Goal: Task Accomplishment & Management: Use online tool/utility

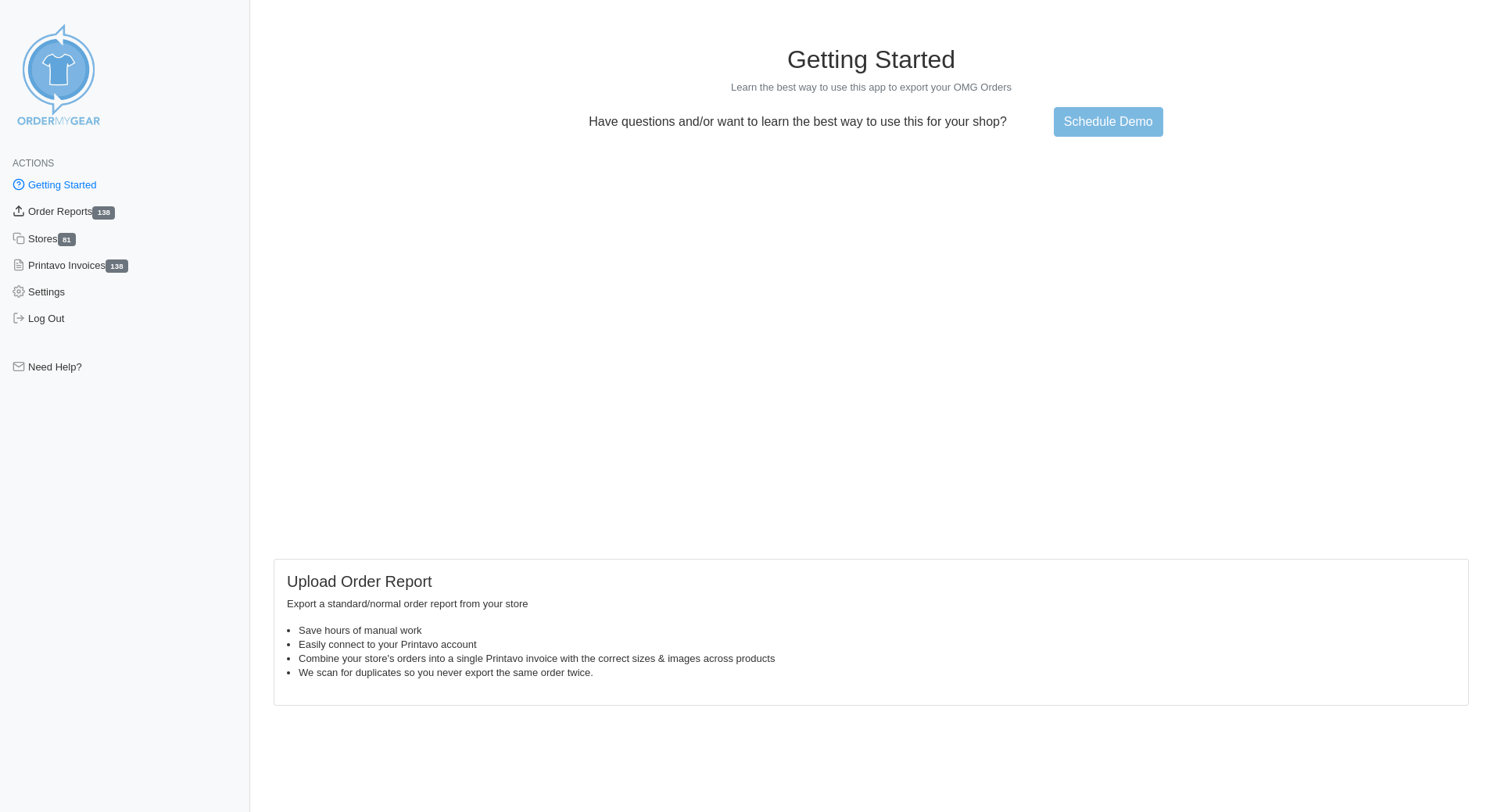
click at [89, 218] on link "Order Reports 138" at bounding box center [125, 212] width 250 height 27
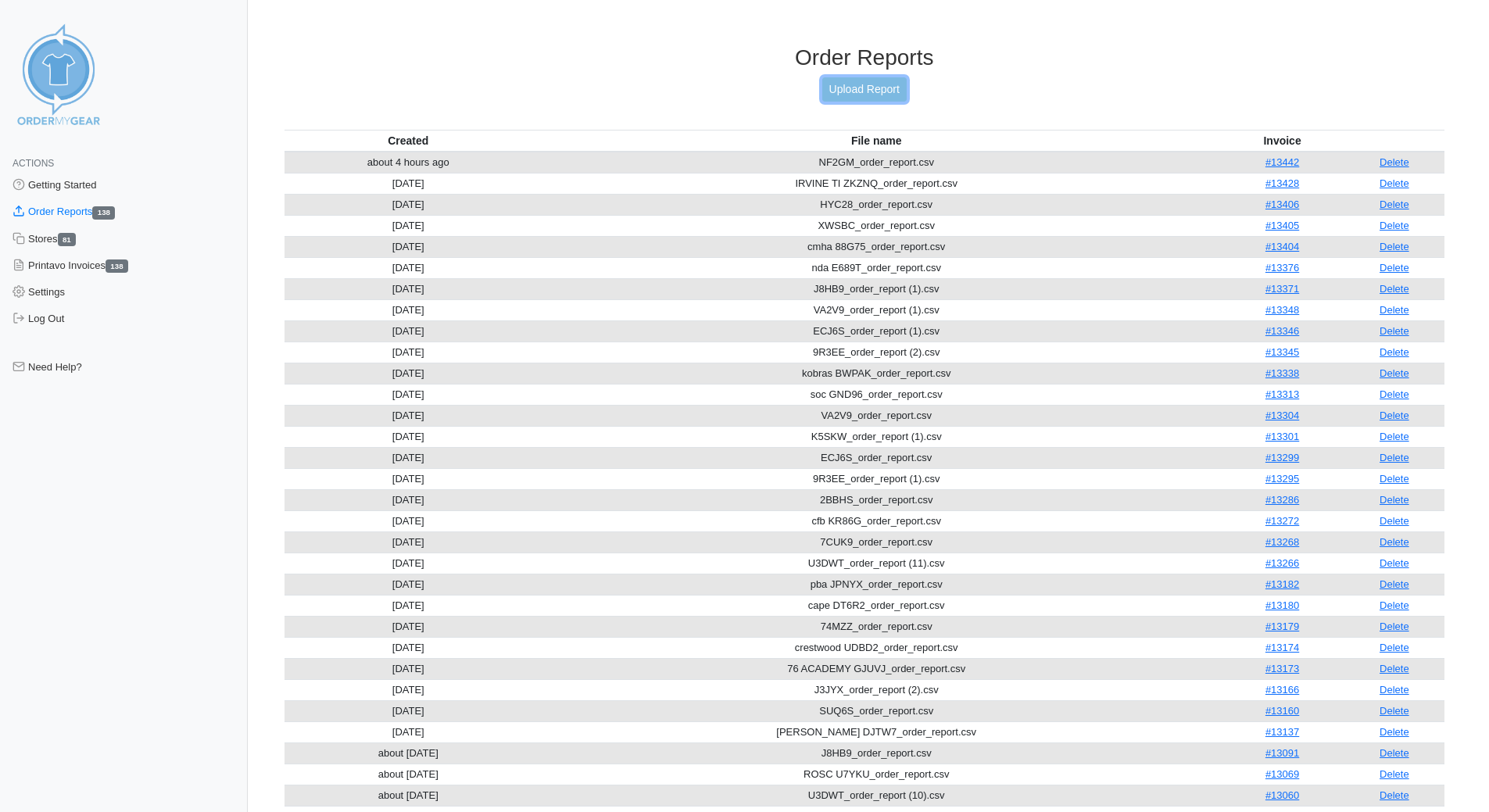
click at [882, 93] on link "Upload Report" at bounding box center [864, 89] width 85 height 24
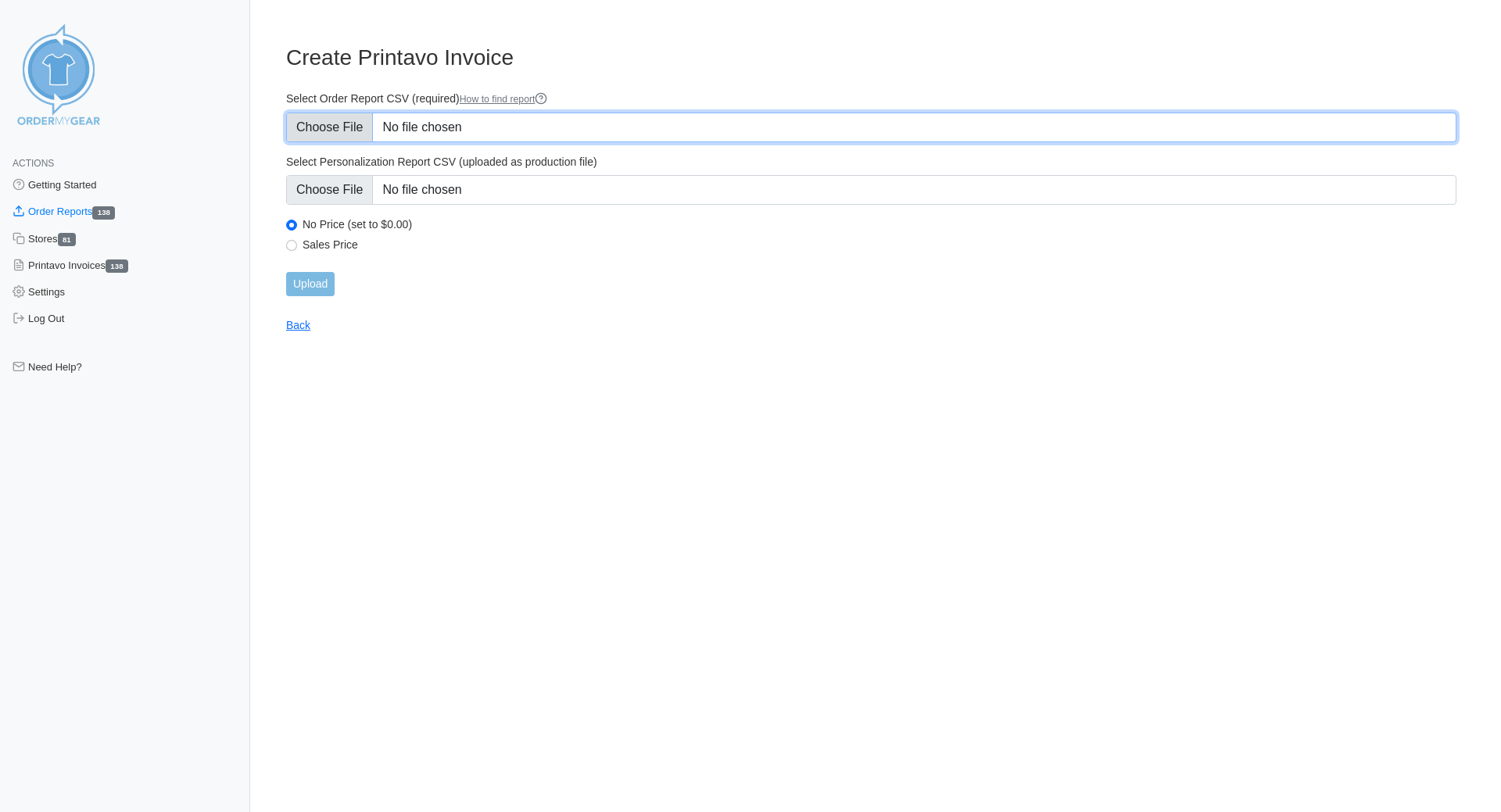
click at [350, 130] on input "Select Order Report CSV (required) How to find report" at bounding box center [871, 127] width 1170 height 30
type input "C:\fakepath\WHEATLAND MG5X4_order_report.csv"
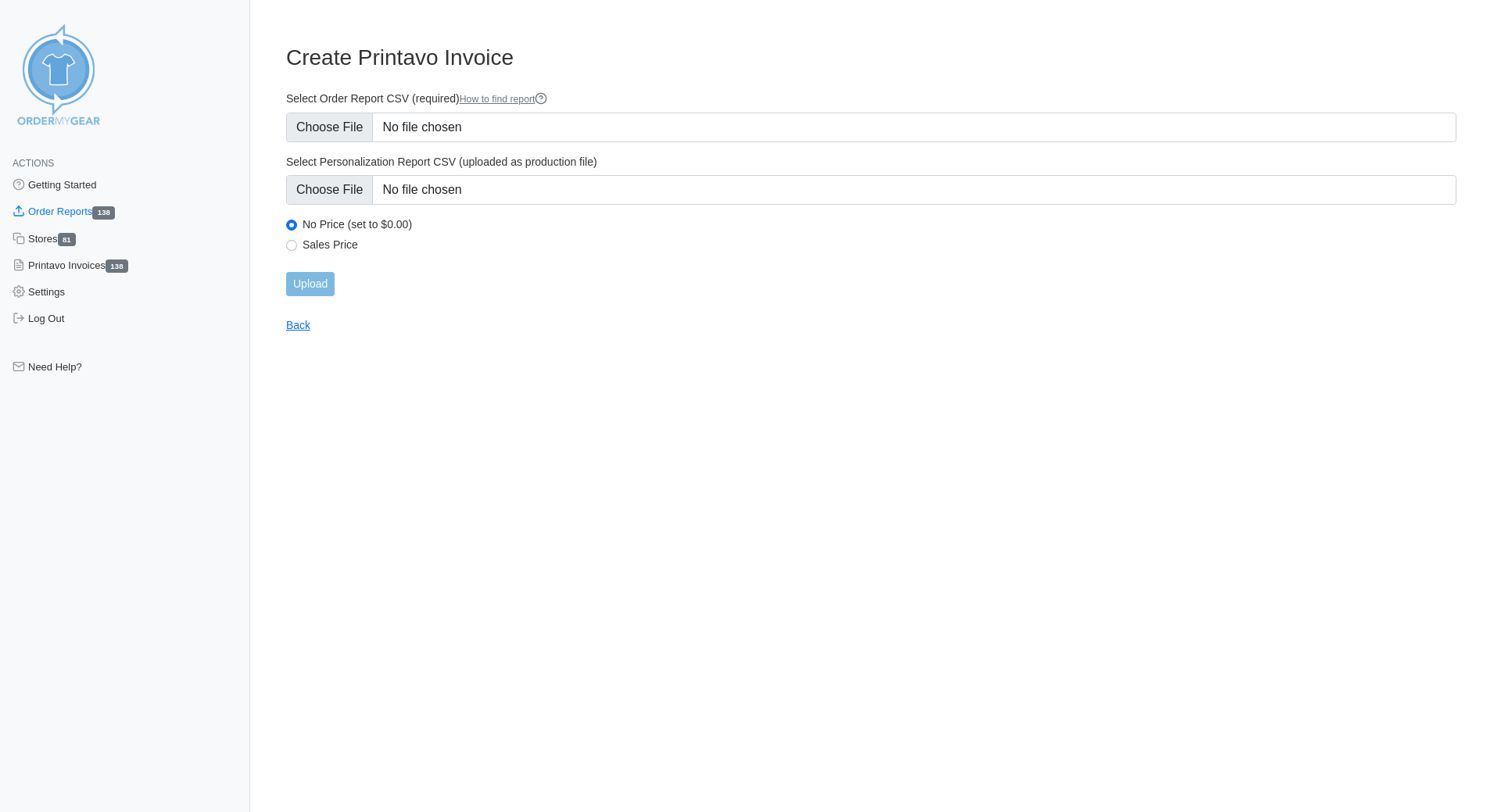
click at [302, 245] on label "Sales Price" at bounding box center [878, 244] width 1153 height 14
click at [297, 245] on input "Sales Price" at bounding box center [292, 245] width 11 height 11
radio input "true"
click at [304, 287] on input "Upload" at bounding box center [310, 284] width 48 height 24
